Goal: Transaction & Acquisition: Book appointment/travel/reservation

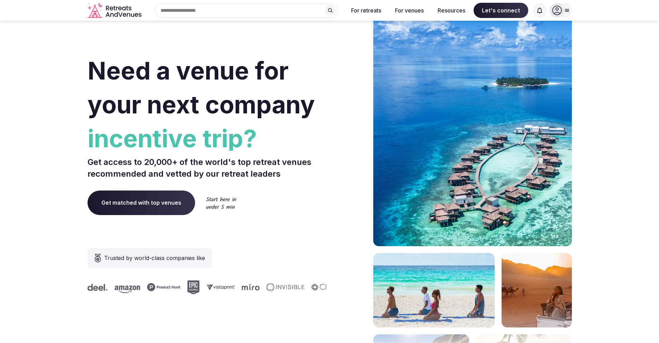
click at [554, 12] on icon at bounding box center [557, 11] width 10 height 10
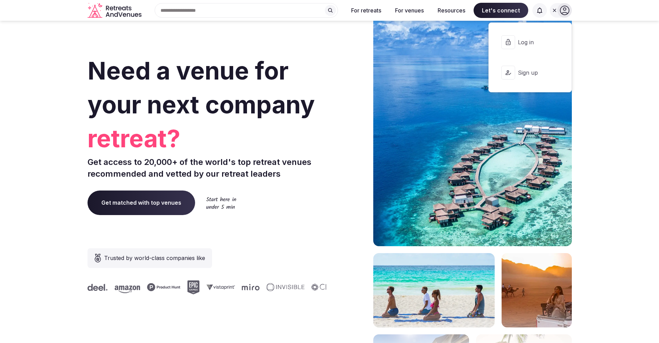
click at [529, 47] on button "Log in" at bounding box center [529, 42] width 71 height 28
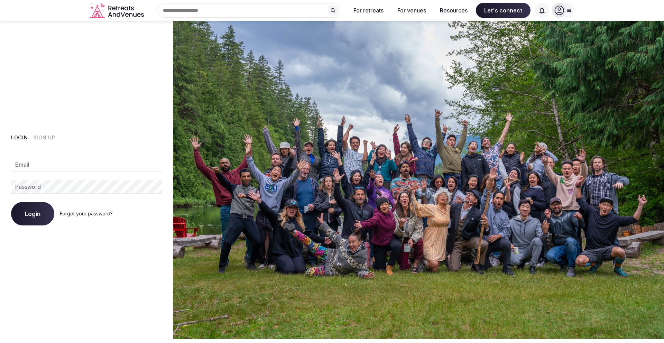
click at [65, 165] on input "Email" at bounding box center [86, 165] width 151 height 14
type input "**********"
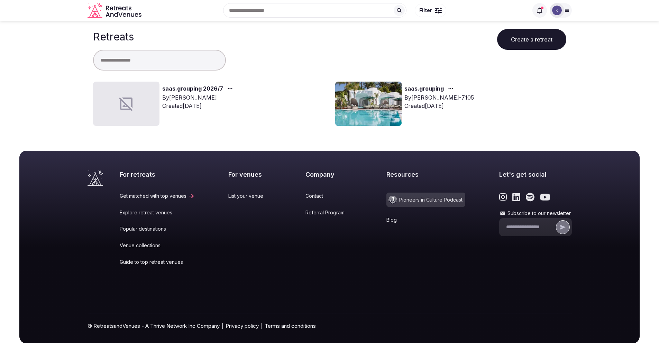
click at [191, 90] on link "saas.grouping 2026/7" at bounding box center [192, 88] width 61 height 9
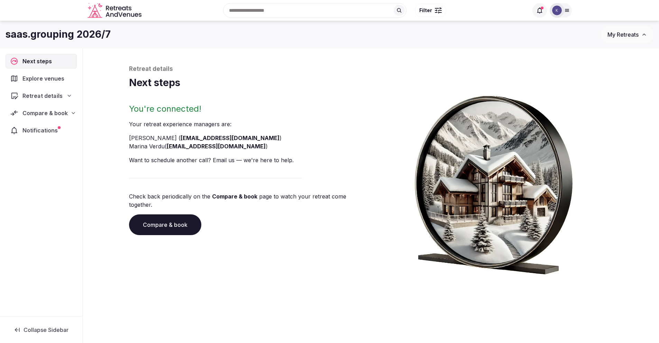
click at [60, 98] on span "Retreat details" at bounding box center [42, 96] width 40 height 8
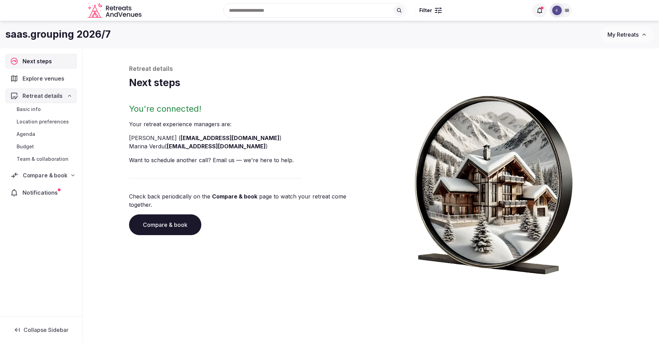
click at [68, 175] on div "Compare & book" at bounding box center [40, 175] width 61 height 8
click at [50, 189] on span "Shortlisted venues (12)" at bounding box center [45, 188] width 56 height 7
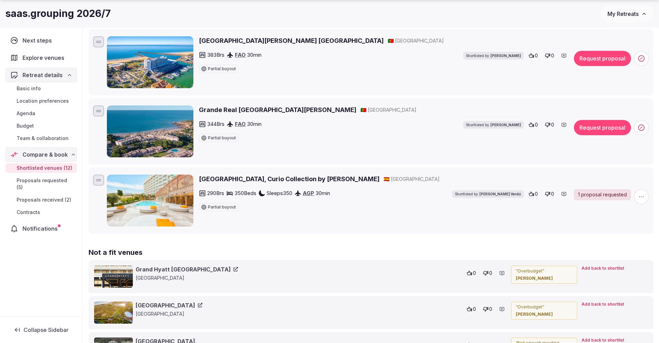
scroll to position [726, 0]
click at [594, 195] on div "1 proposal requested" at bounding box center [602, 194] width 57 height 11
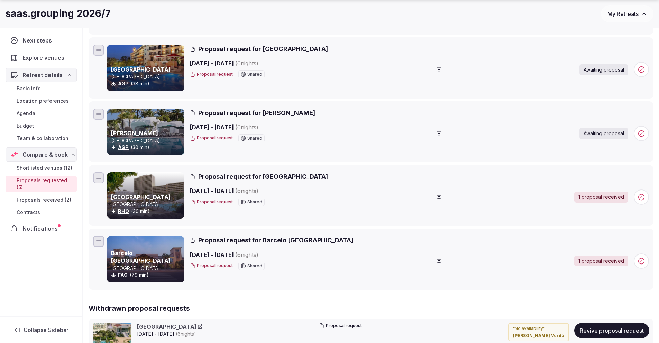
scroll to position [154, 0]
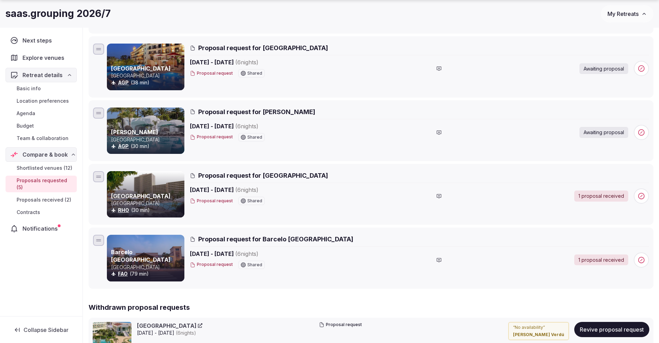
click at [597, 261] on div "1 proposal received" at bounding box center [601, 260] width 54 height 11
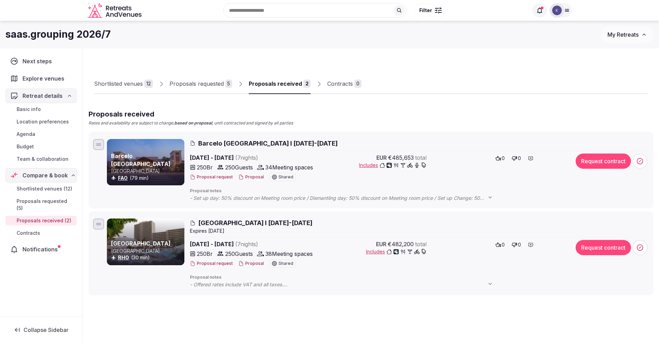
click at [383, 253] on span "Includes" at bounding box center [396, 251] width 61 height 7
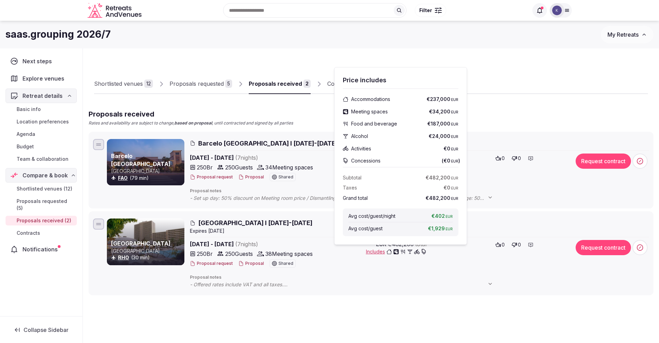
click at [131, 244] on link "[GEOGRAPHIC_DATA]" at bounding box center [141, 243] width 60 height 7
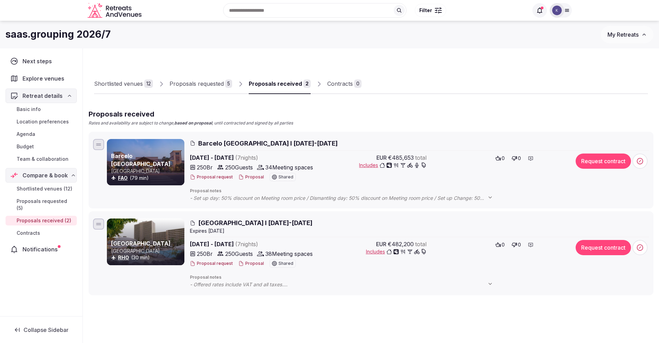
click at [378, 164] on span "Includes" at bounding box center [392, 165] width 67 height 7
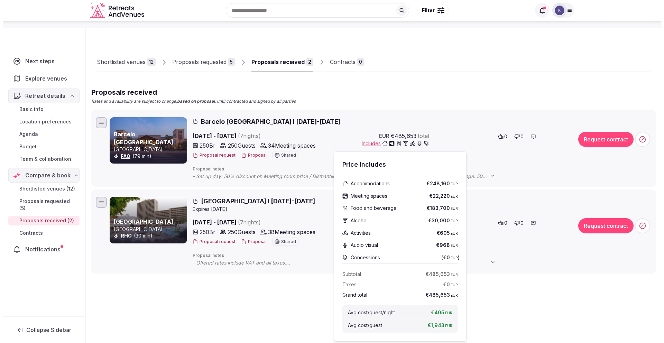
scroll to position [22, 0]
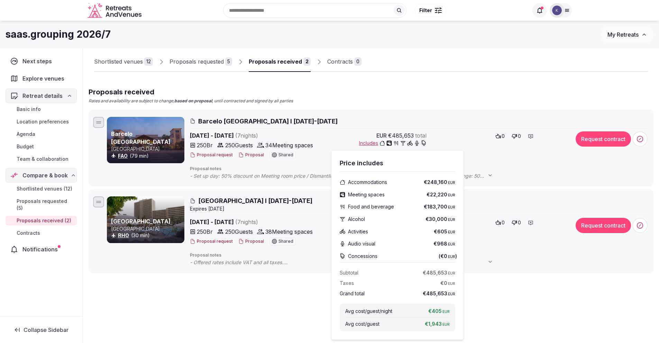
click at [247, 157] on button "Proposal" at bounding box center [251, 155] width 26 height 6
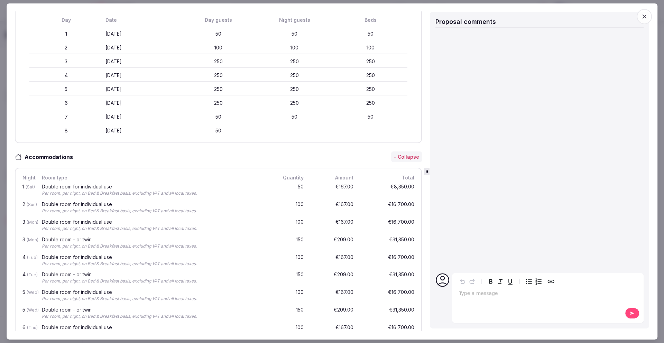
scroll to position [0, 0]
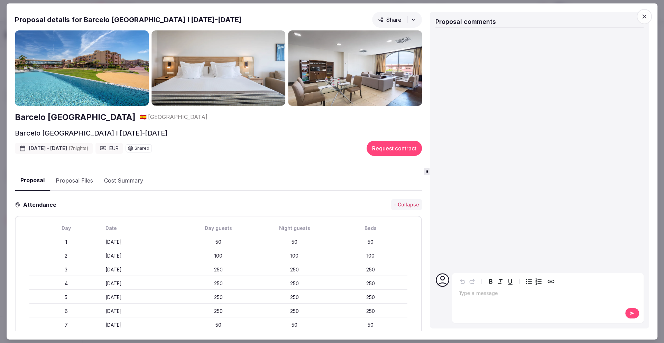
click at [100, 69] on img at bounding box center [82, 67] width 134 height 75
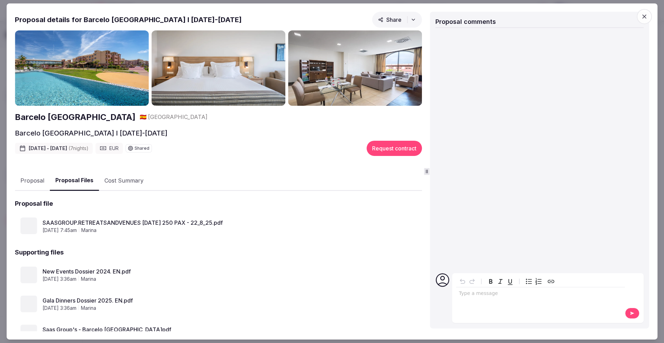
click at [79, 179] on button "Proposal Files" at bounding box center [74, 181] width 49 height 20
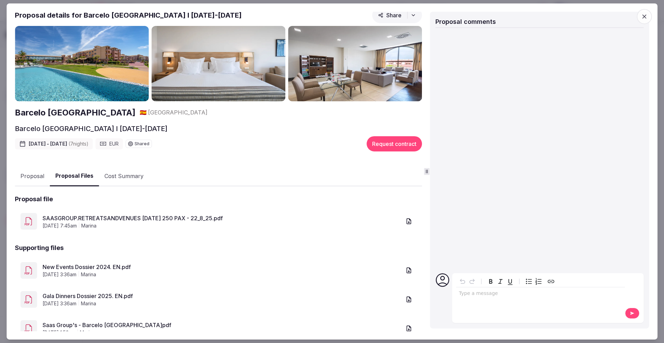
scroll to position [9, 0]
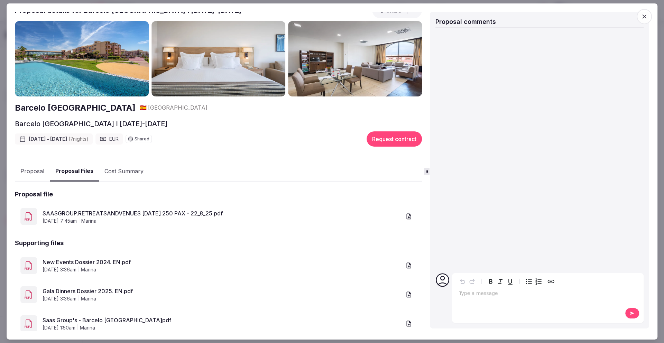
click at [109, 290] on link "Gala Dinners Dossier 2025. EN.pdf" at bounding box center [222, 291] width 359 height 8
click at [76, 260] on link "New Events Dossier 2024. EN.pdf" at bounding box center [222, 262] width 359 height 8
click at [133, 320] on link "Saas Group's - Barcelo Punta Umbria Beach Resort.pdf" at bounding box center [222, 320] width 359 height 8
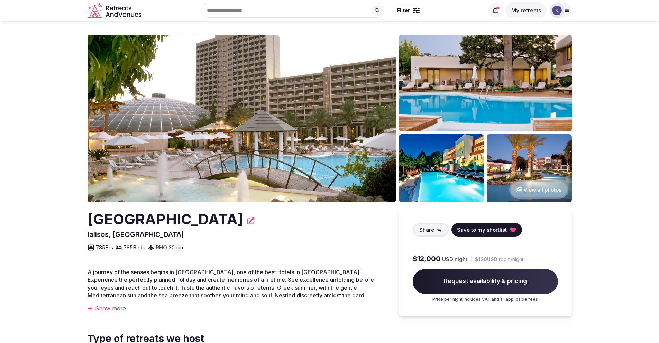
click at [542, 192] on button "View all photos" at bounding box center [538, 190] width 59 height 18
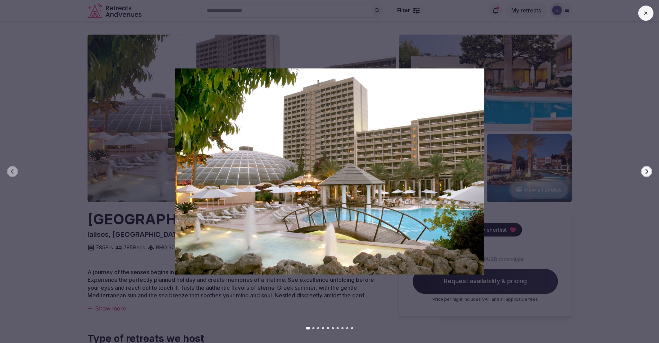
click at [647, 173] on icon "button" at bounding box center [647, 172] width 6 height 6
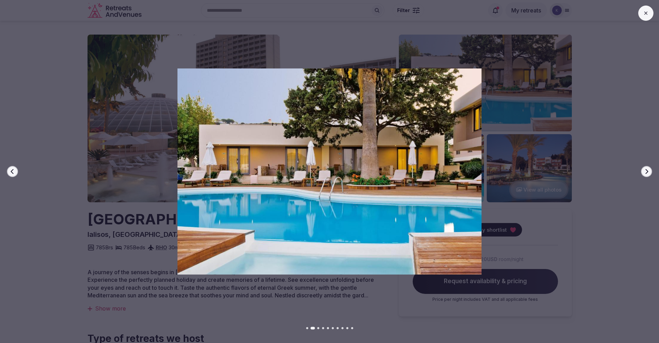
click at [647, 173] on icon "button" at bounding box center [647, 172] width 6 height 6
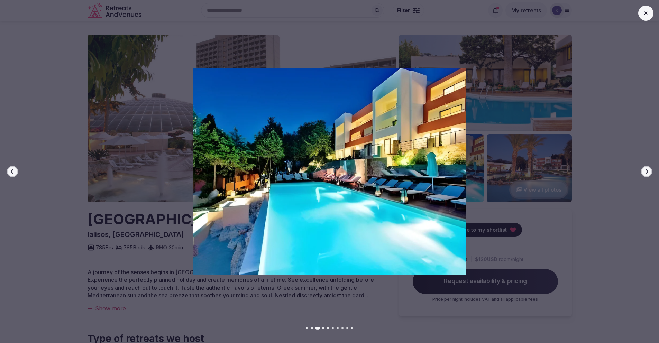
click at [647, 173] on icon "button" at bounding box center [647, 172] width 6 height 6
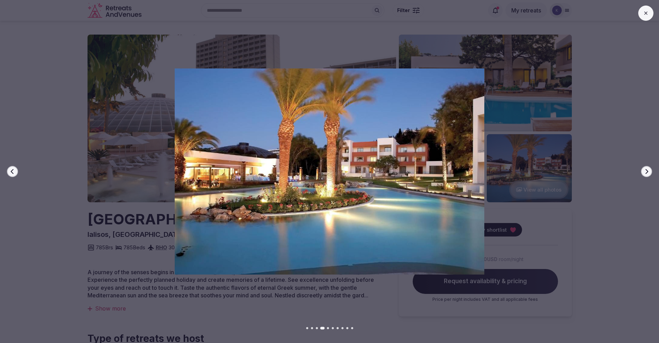
click at [643, 176] on button "Next slide" at bounding box center [646, 171] width 11 height 11
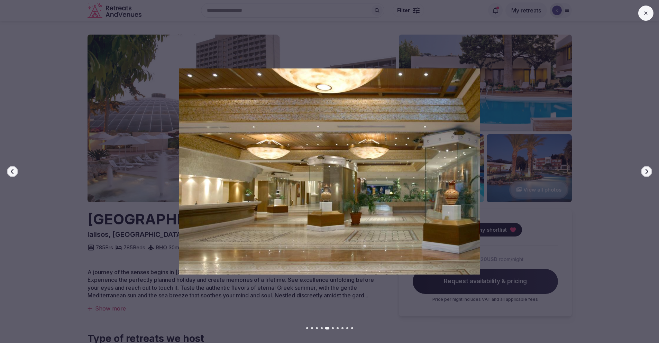
click at [646, 173] on icon "button" at bounding box center [647, 171] width 3 height 5
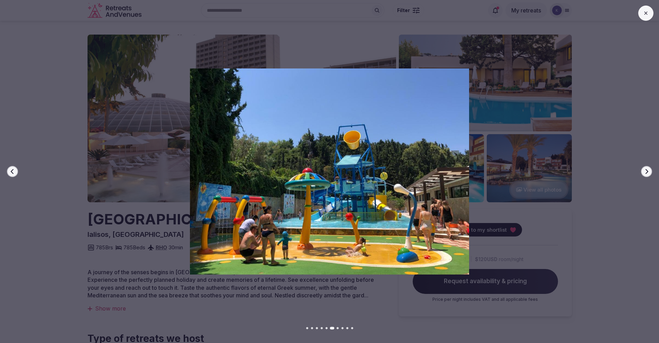
click at [646, 173] on icon "button" at bounding box center [647, 171] width 3 height 5
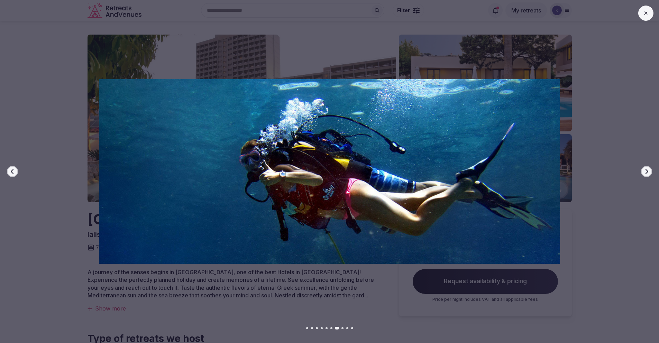
click at [646, 173] on icon "button" at bounding box center [647, 171] width 3 height 5
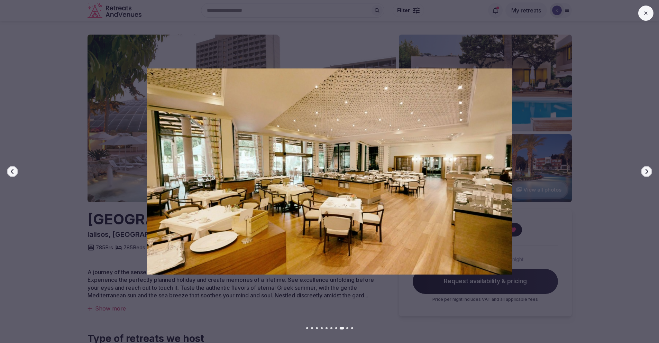
click at [646, 173] on icon "button" at bounding box center [647, 172] width 6 height 6
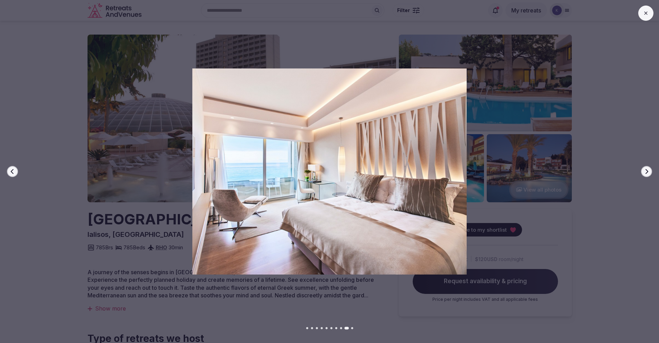
click at [646, 173] on icon "button" at bounding box center [647, 172] width 6 height 6
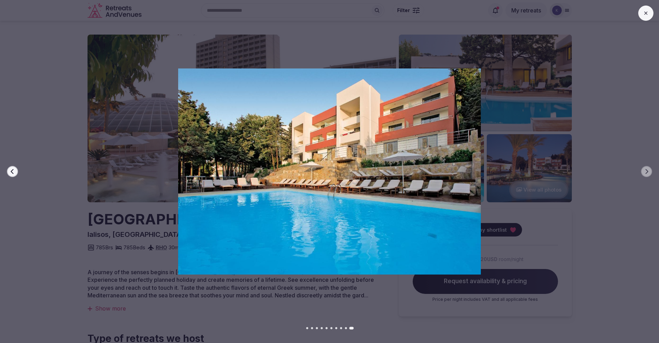
click at [645, 15] on icon at bounding box center [646, 13] width 6 height 6
